Goal: Use online tool/utility: Use online tool/utility

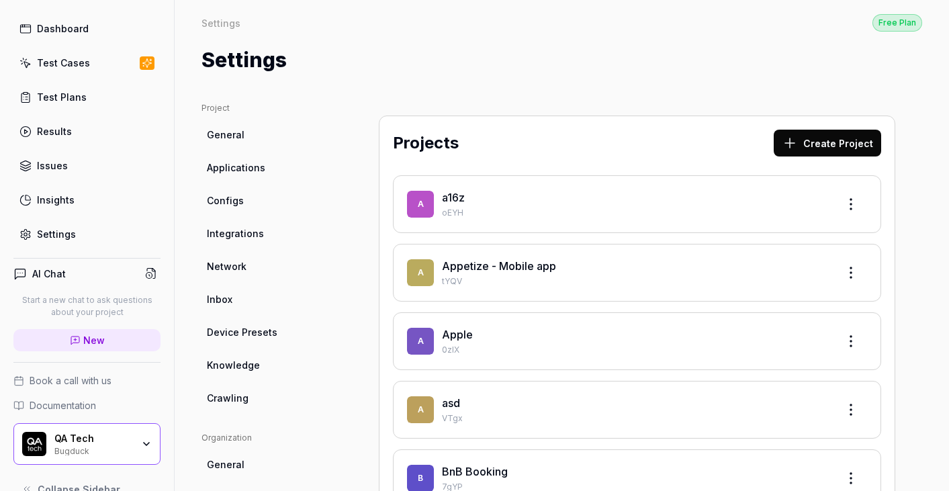
scroll to position [66, 0]
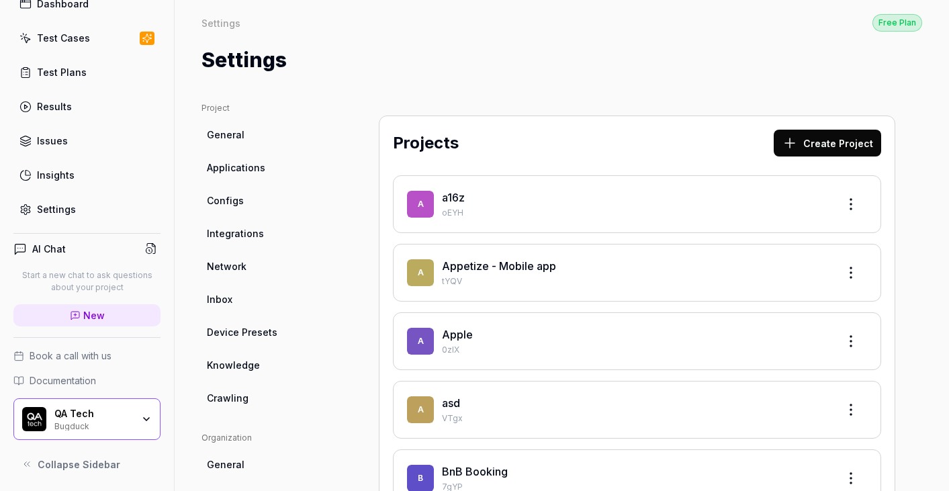
click at [231, 230] on span "Integrations" at bounding box center [235, 233] width 57 height 14
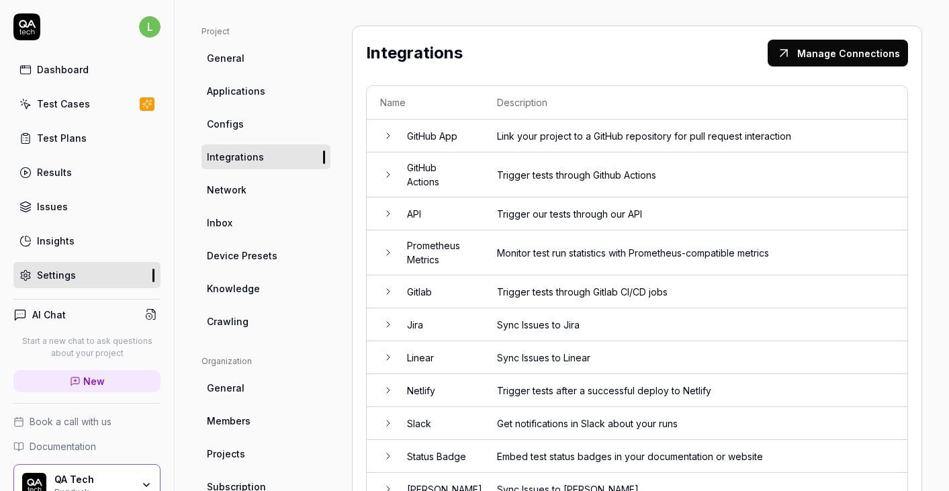
scroll to position [101, 0]
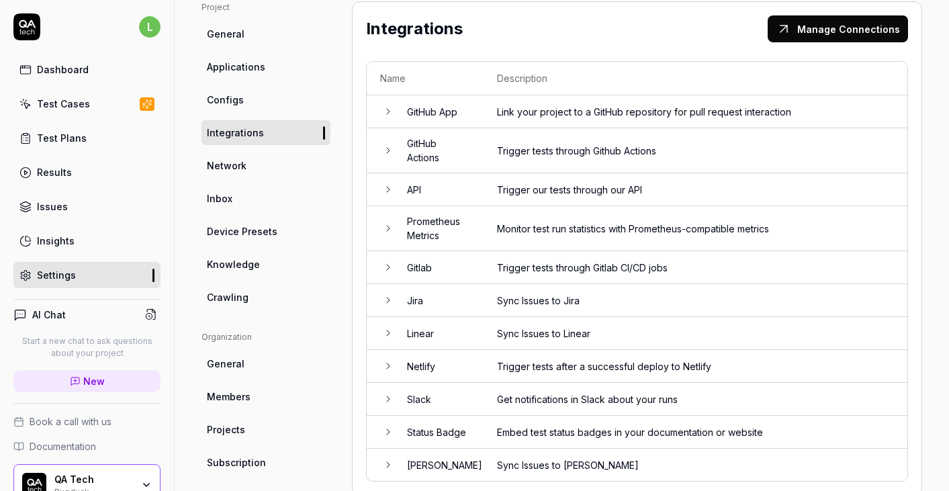
click at [434, 328] on td "Linear" at bounding box center [438, 333] width 90 height 33
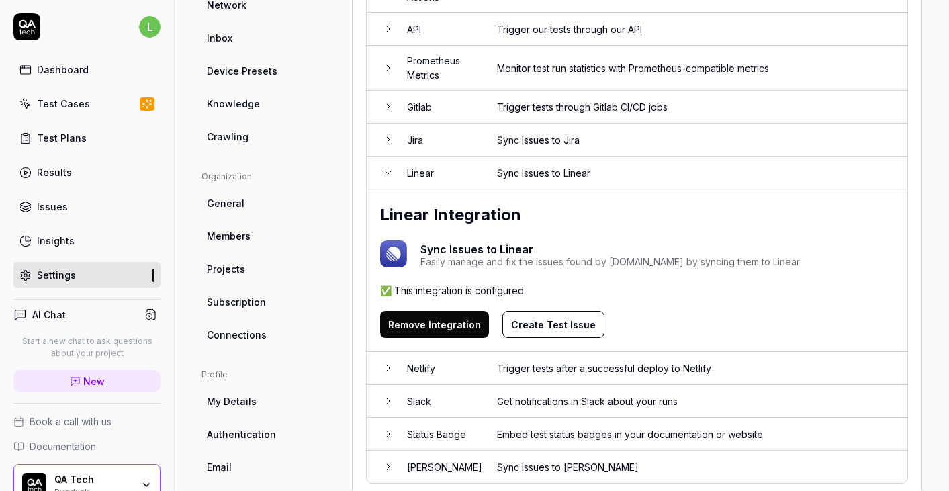
scroll to position [309, 0]
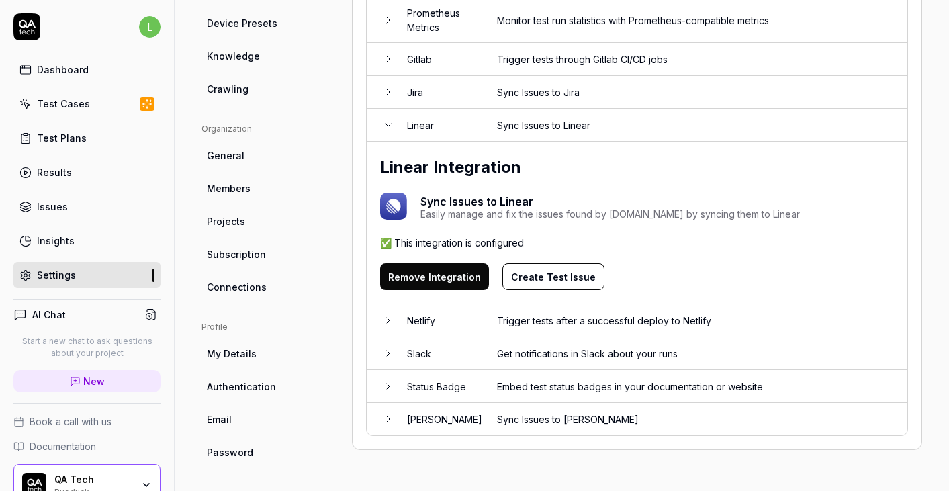
click at [542, 269] on button "Create Test Issue" at bounding box center [553, 276] width 102 height 27
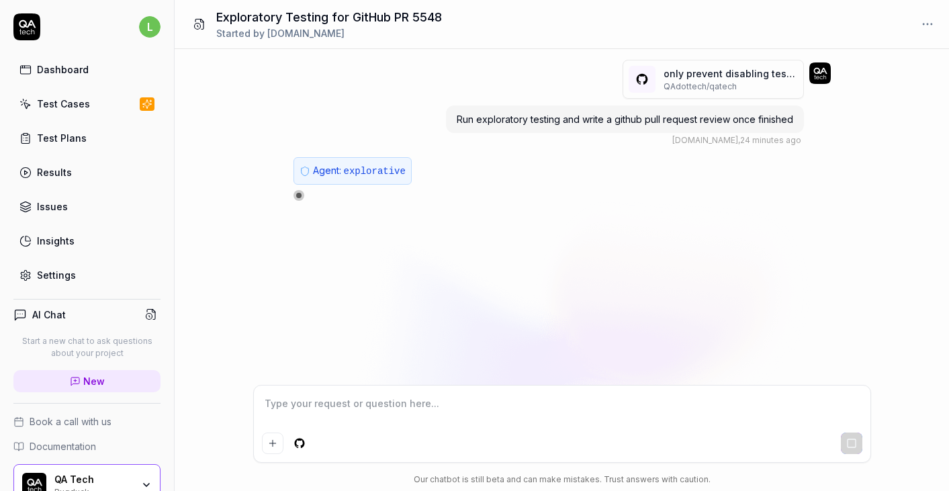
click at [726, 468] on div "Our chatbot is still beta and can make mistakes. Trust answers with caution." at bounding box center [562, 438] width 618 height 106
type textarea "*"
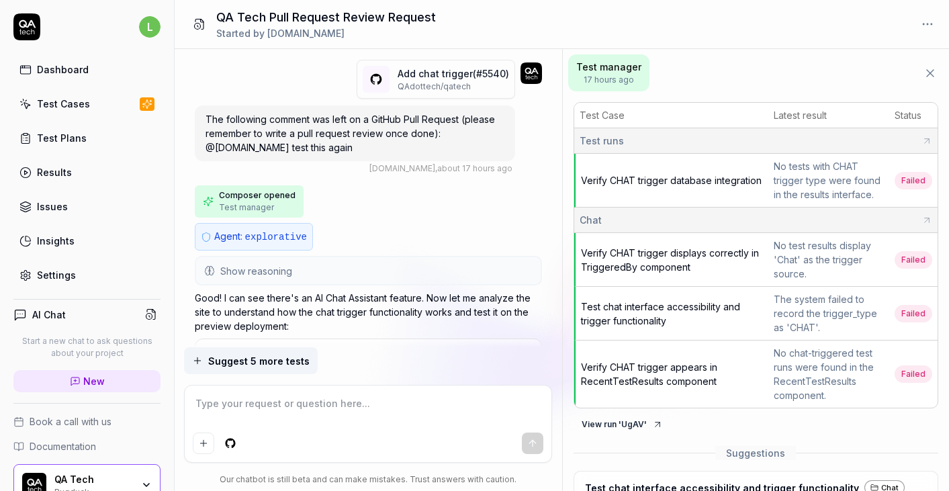
type textarea "*"
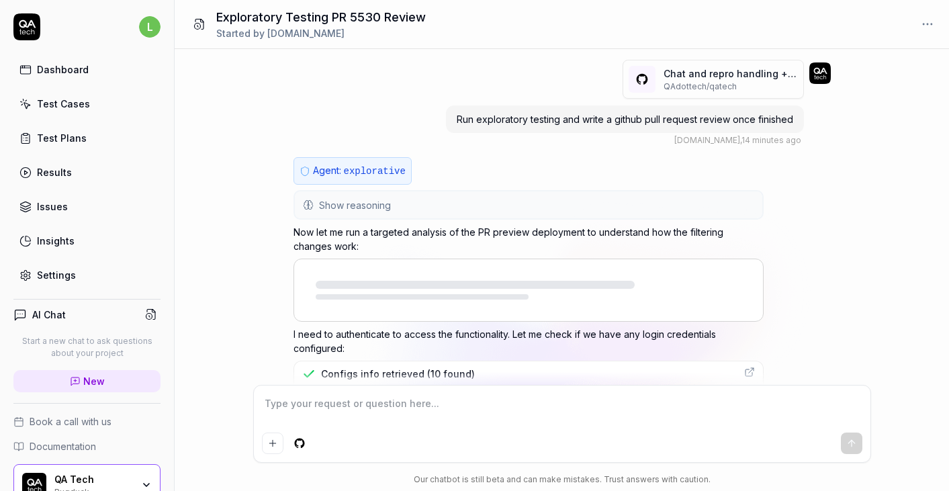
scroll to position [925, 0]
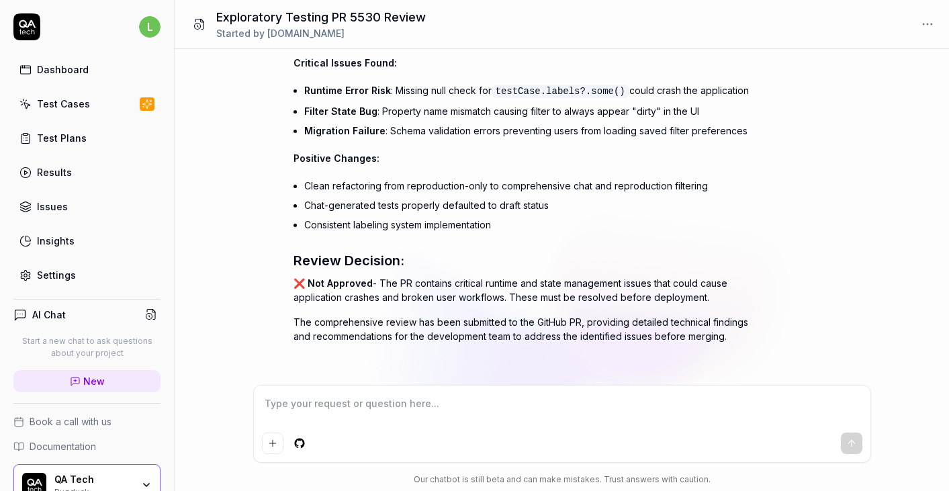
type textarea "*"
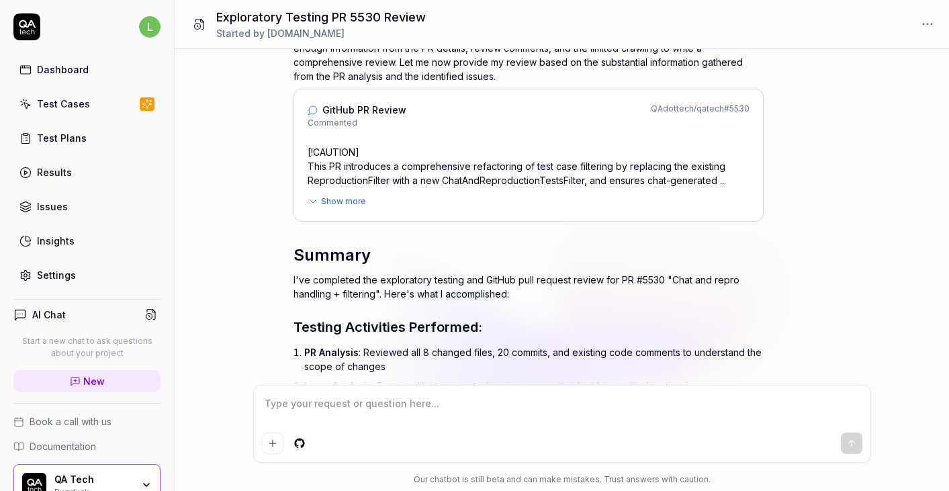
scroll to position [0, 0]
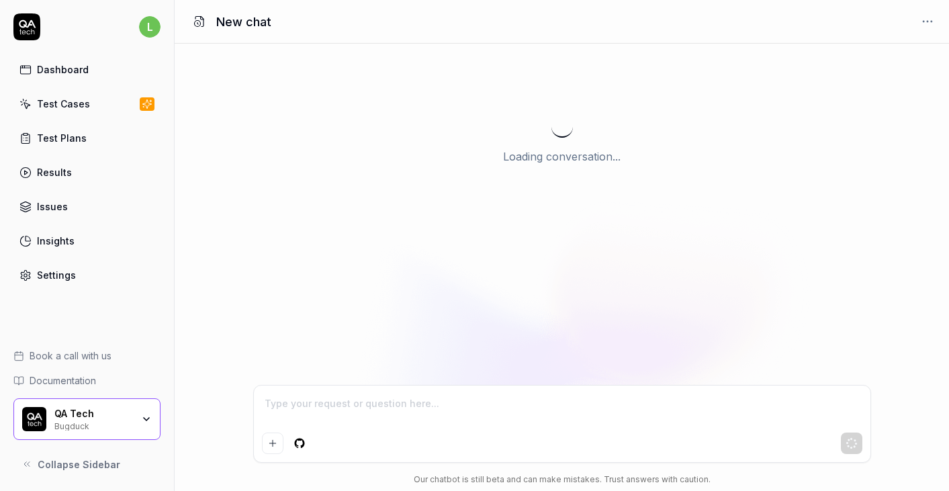
type textarea "*"
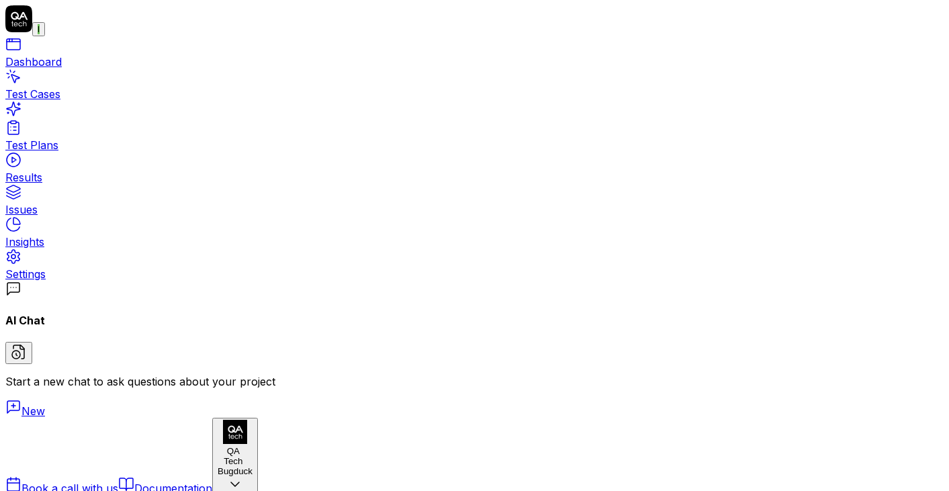
type textarea "*"
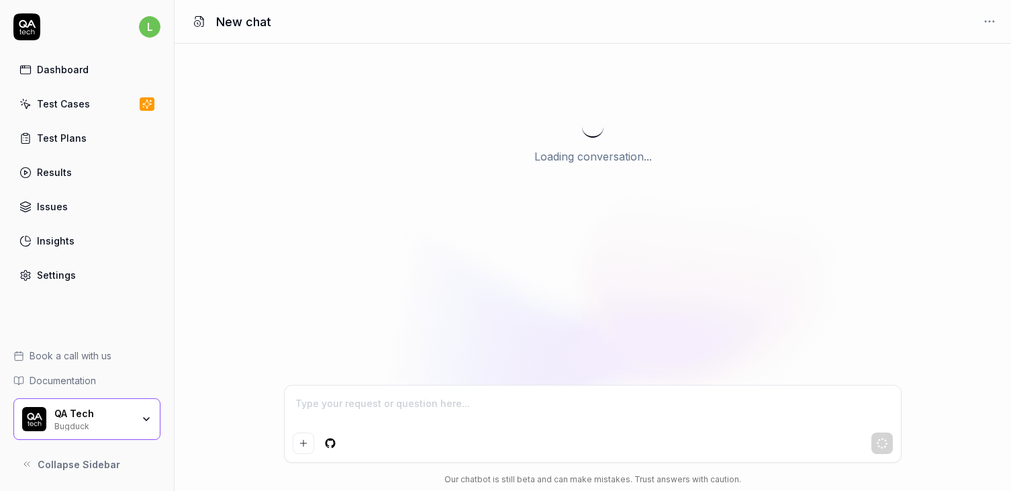
type textarea "*"
